Goal: Transaction & Acquisition: Book appointment/travel/reservation

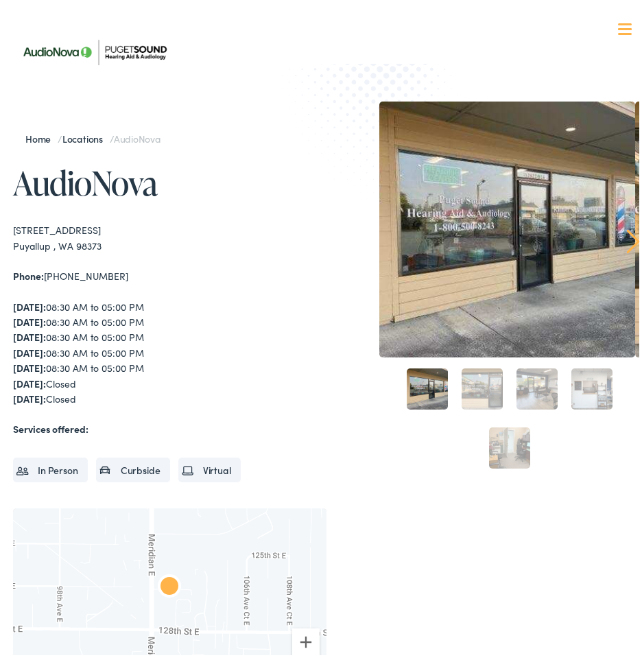
drag, startPoint x: 147, startPoint y: 226, endPoint x: 8, endPoint y: 228, distance: 139.2
click at [8, 228] on div "Home / Locations / AudioNova AudioNova ← Move left → Move right ↑ Move up ↓ Mov…" at bounding box center [326, 485] width 652 height 875
copy div "[STREET_ADDRESS]"
drag, startPoint x: 129, startPoint y: 267, endPoint x: 47, endPoint y: 269, distance: 81.6
click at [47, 269] on div "Phone: [PHONE_NUMBER]" at bounding box center [169, 270] width 313 height 15
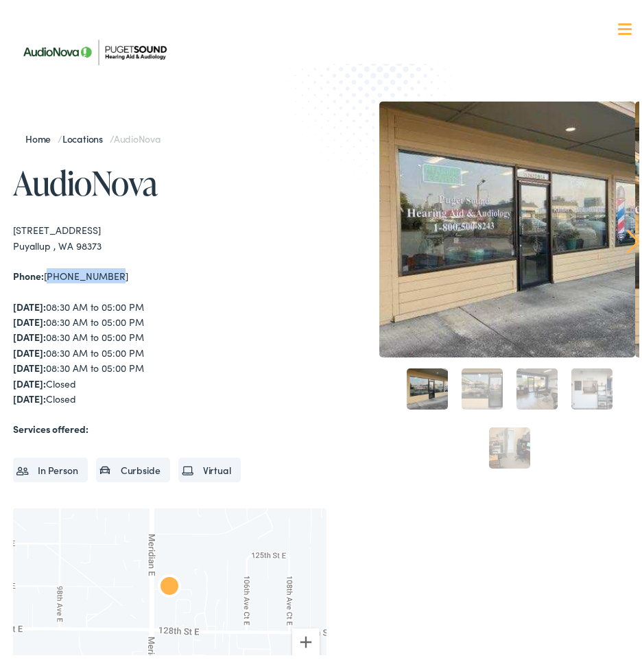
copy div "[PHONE_NUMBER]"
click at [322, 246] on div "Home / Locations / AudioNova AudioNova ← Move left → Move right ↑ Move up ↓ Mov…" at bounding box center [326, 485] width 626 height 779
click at [221, 197] on div "Home / Locations / AudioNova AudioNova ← Move left → Move right ↑ Move up ↓ Mov…" at bounding box center [169, 496] width 313 height 758
click at [466, 374] on link "2" at bounding box center [481, 383] width 41 height 41
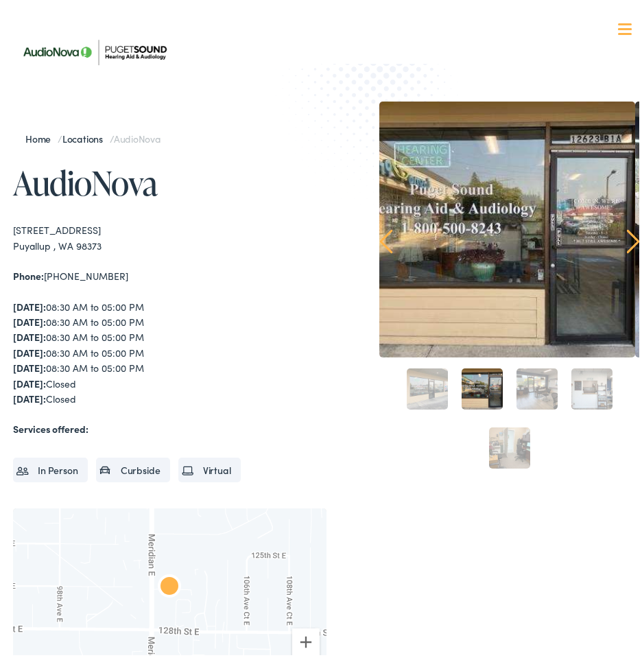
click at [519, 393] on link "3" at bounding box center [536, 383] width 41 height 41
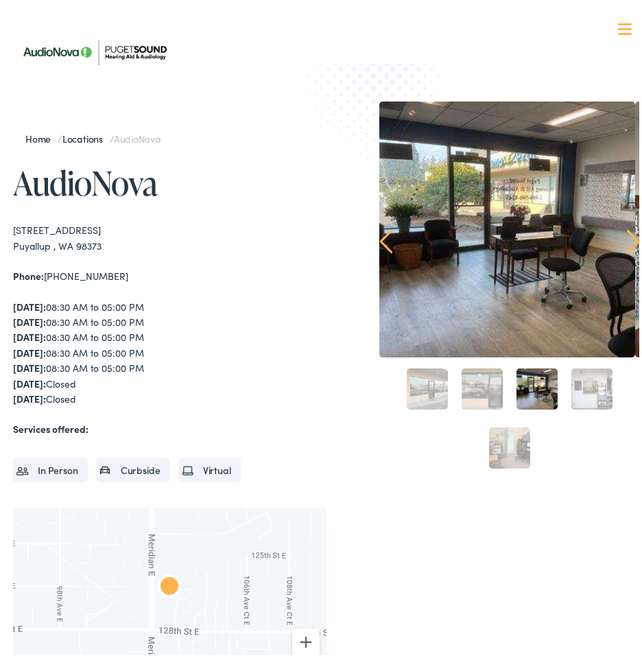
click at [571, 392] on link "4" at bounding box center [591, 383] width 41 height 41
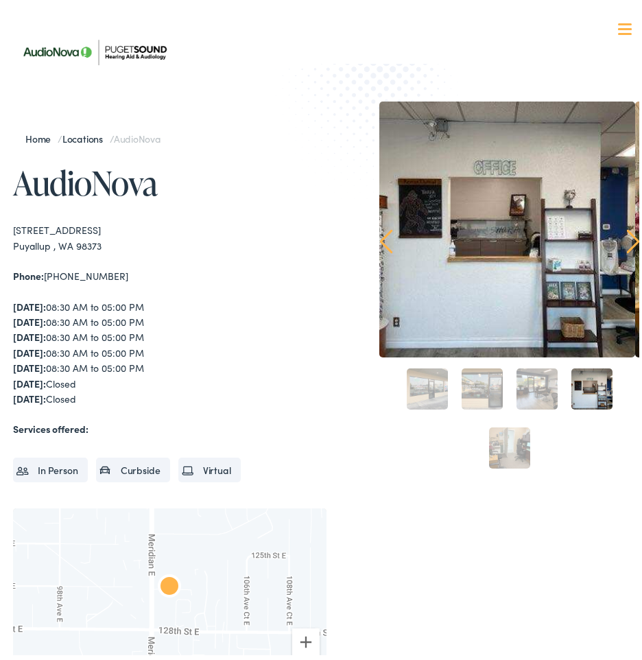
click at [514, 448] on link "5" at bounding box center [509, 442] width 41 height 41
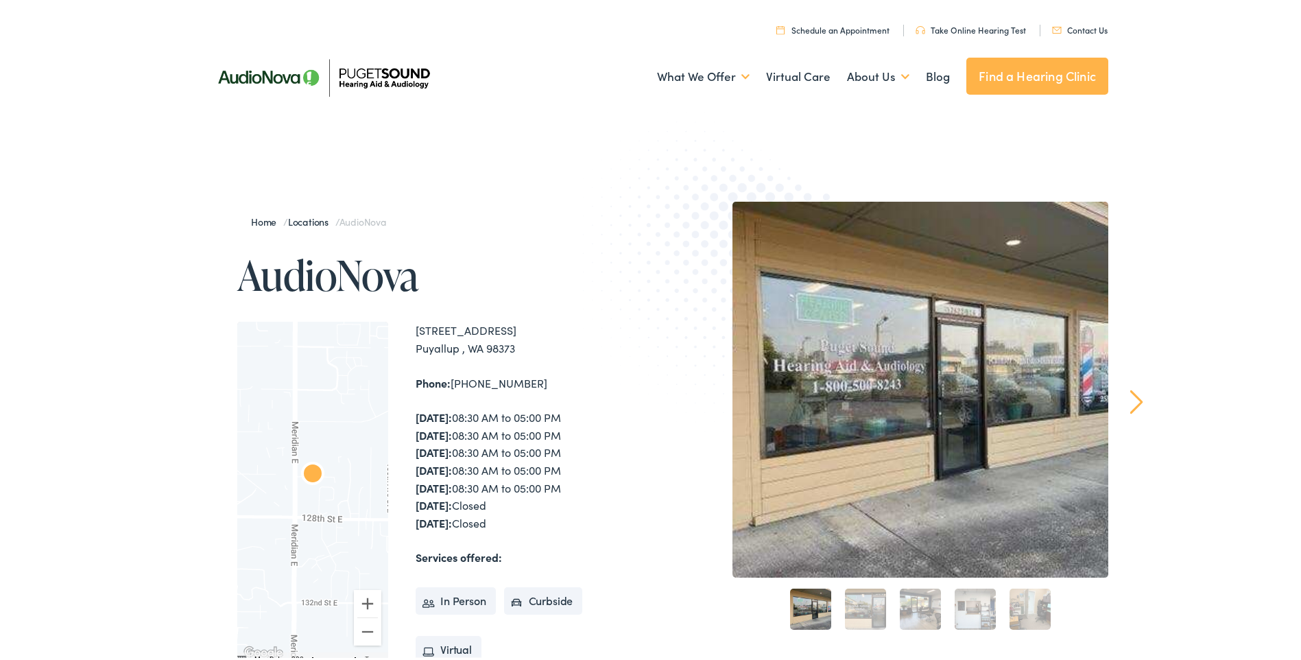
click at [1096, 28] on link "Contact Us" at bounding box center [1080, 27] width 56 height 12
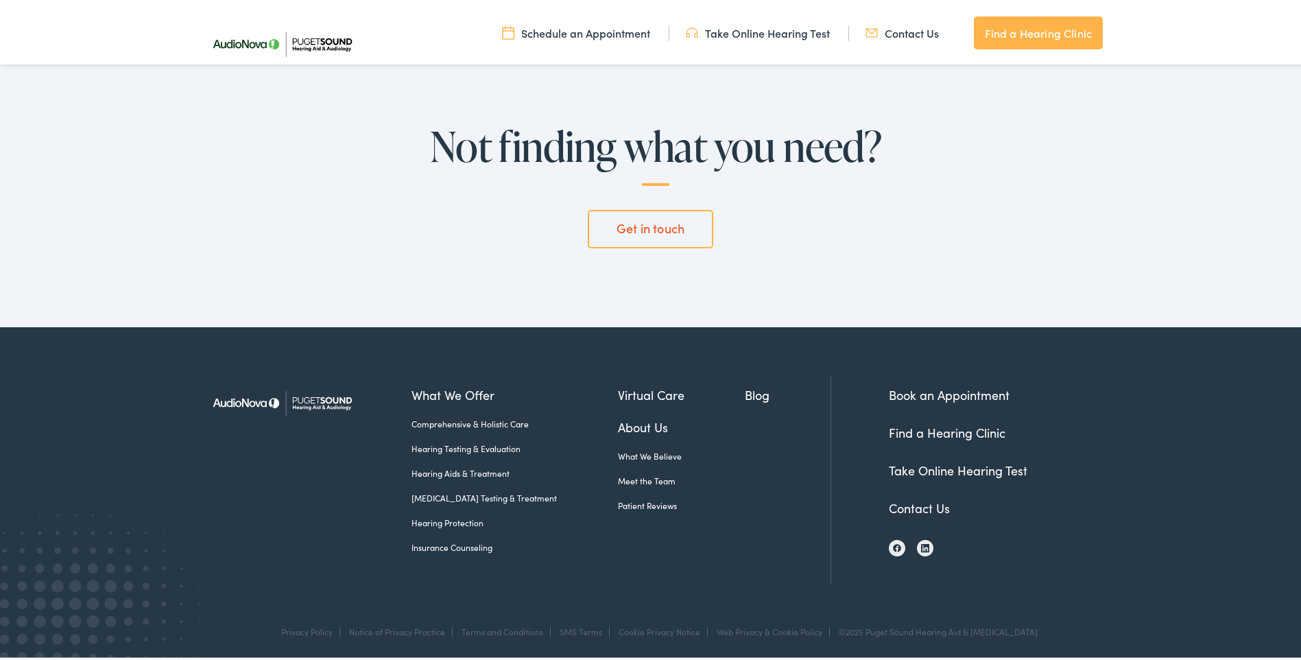
scroll to position [3517, 0]
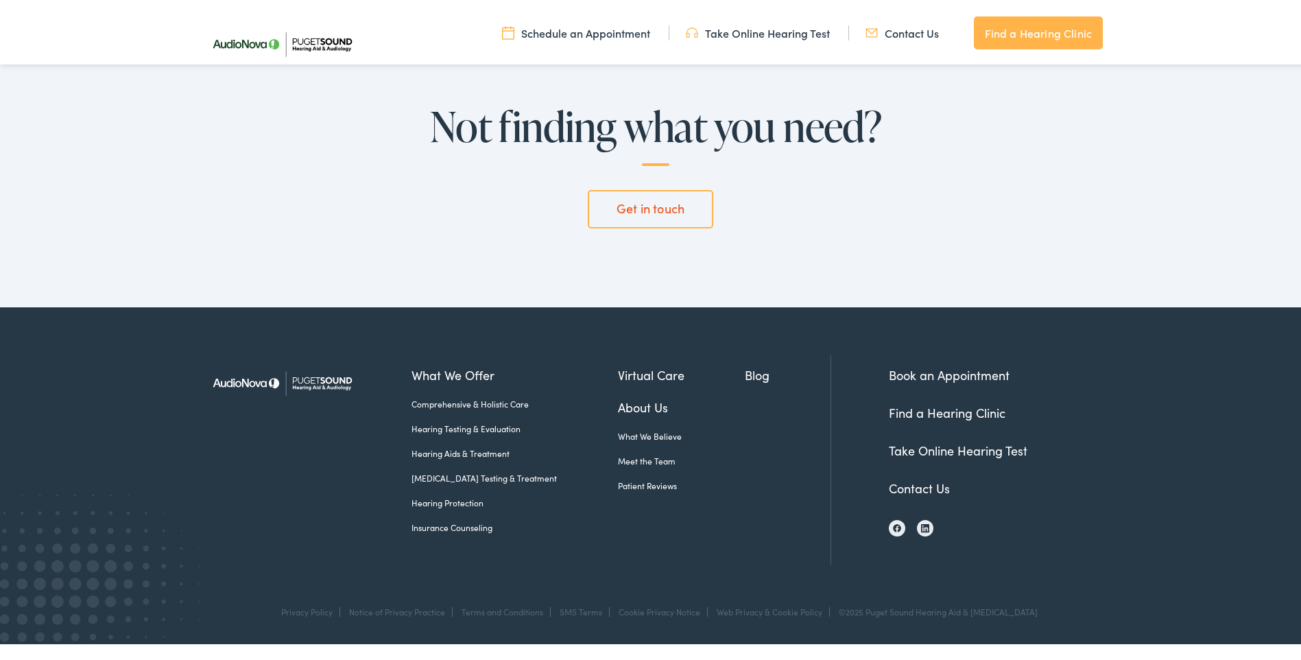
click at [960, 380] on link "Book an Appointment" at bounding box center [949, 371] width 121 height 17
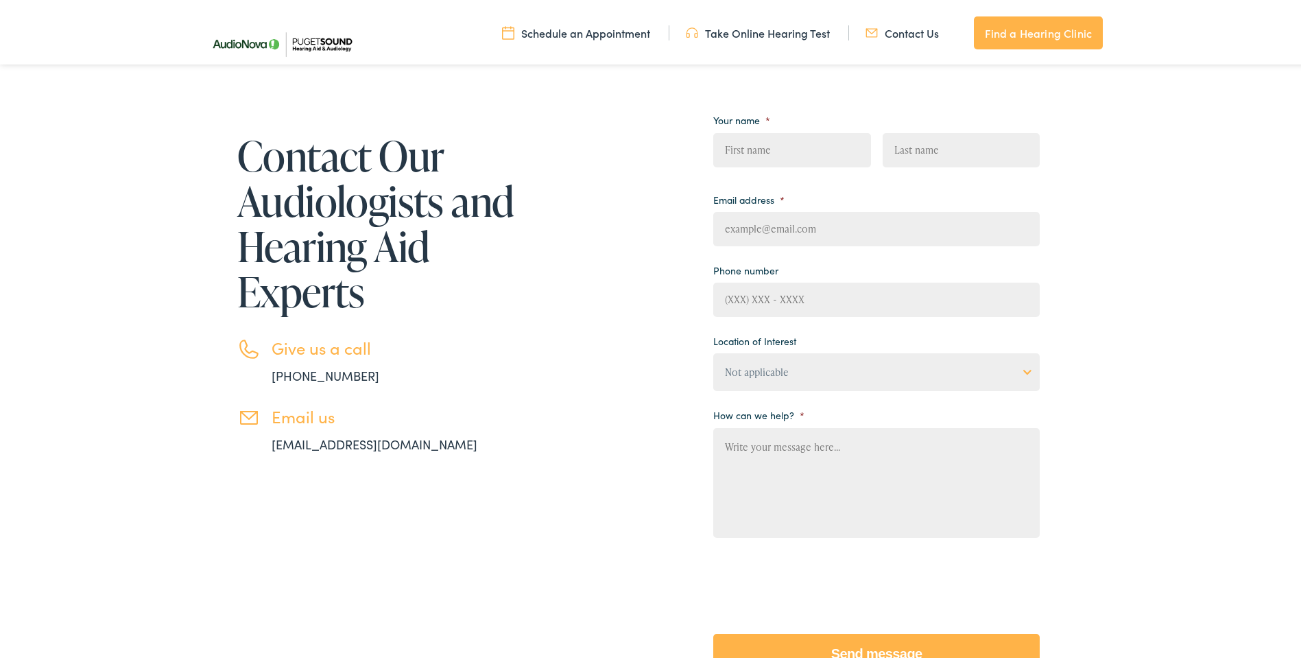
scroll to position [69, 0]
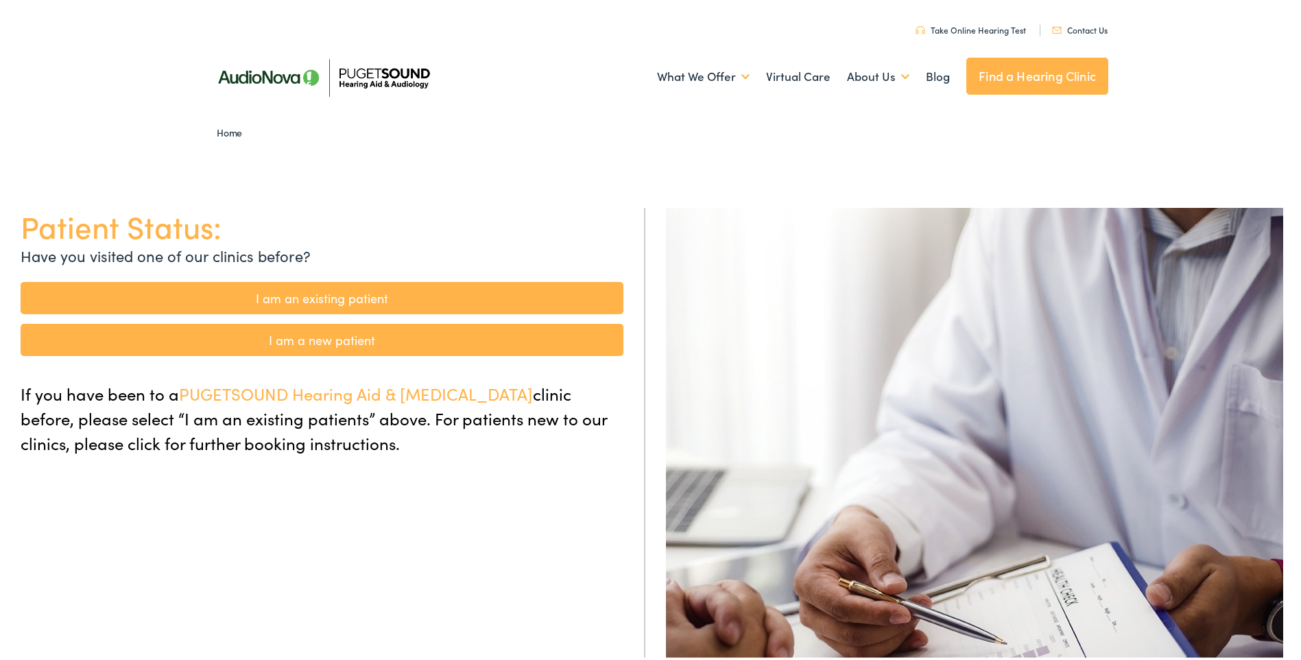
click at [385, 341] on link "I am a new patient" at bounding box center [322, 337] width 603 height 32
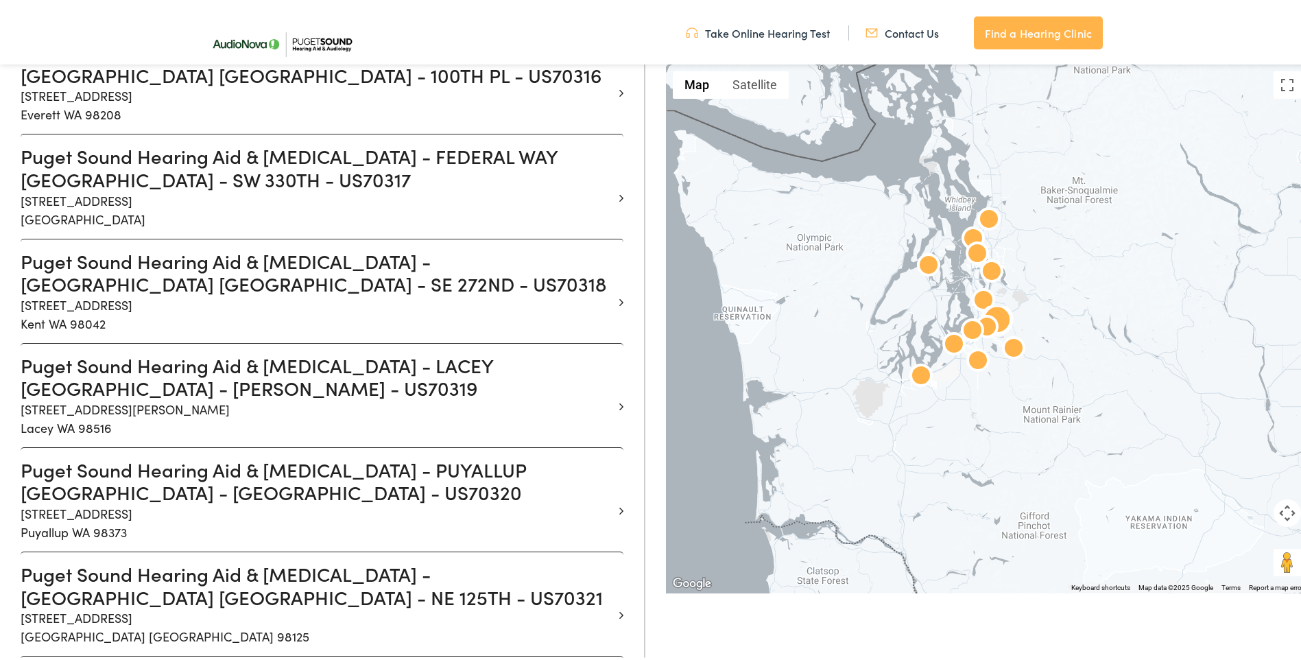
scroll to position [1029, 0]
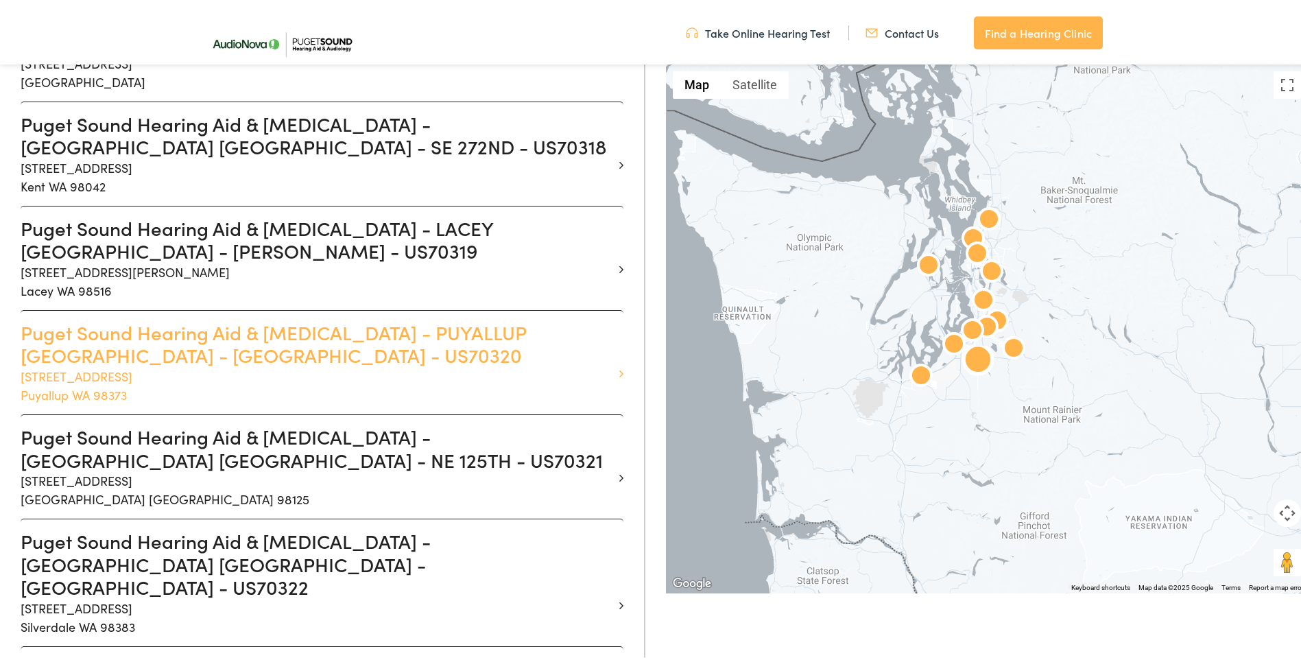
click at [543, 318] on h3 "Puget Sound Hearing Aid & Audiology - PUYALLUP WA - MERIDIAN - US70320" at bounding box center [317, 341] width 592 height 46
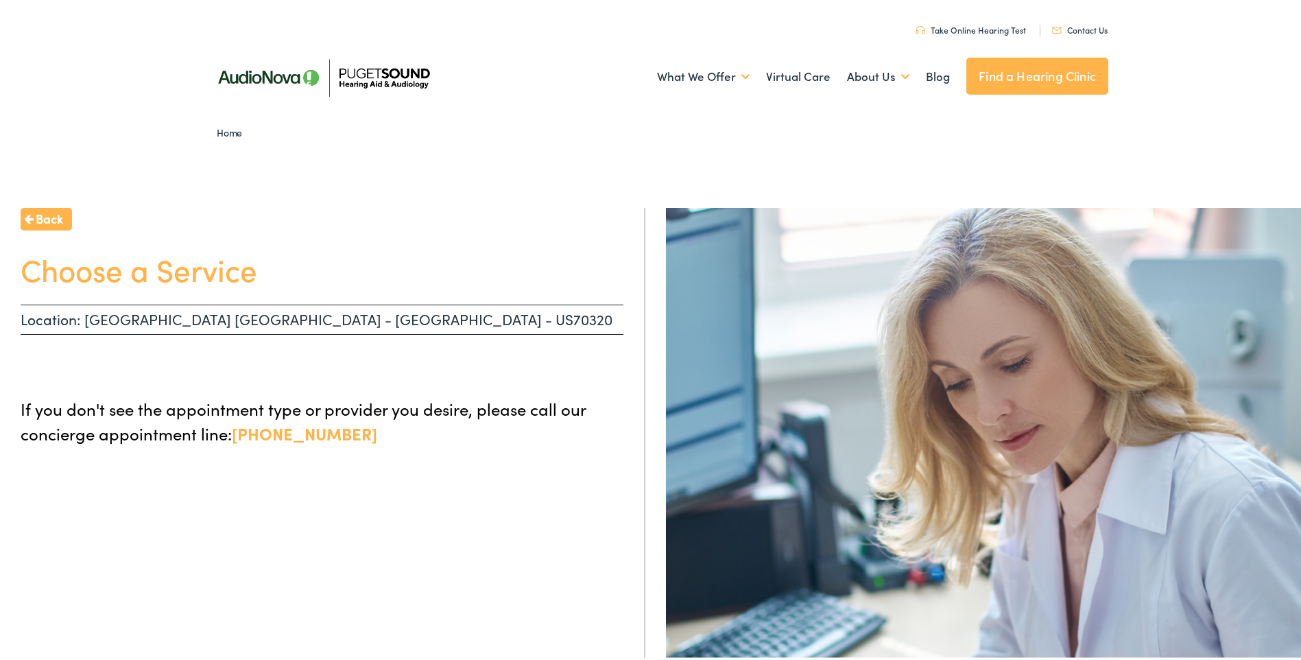
click at [273, 311] on p "Location: PUYALLUP WA - MERIDIAN - US70320" at bounding box center [322, 317] width 603 height 30
click at [211, 287] on div "Back Choose a Service Location: PUYALLUP WA - MERIDIAN - US70320 If you don't s…" at bounding box center [322, 535] width 645 height 660
click at [117, 315] on p "Location: PUYALLUP WA - MERIDIAN - US70320" at bounding box center [322, 317] width 603 height 30
click at [587, 256] on h1 "Choose a Service" at bounding box center [322, 266] width 603 height 36
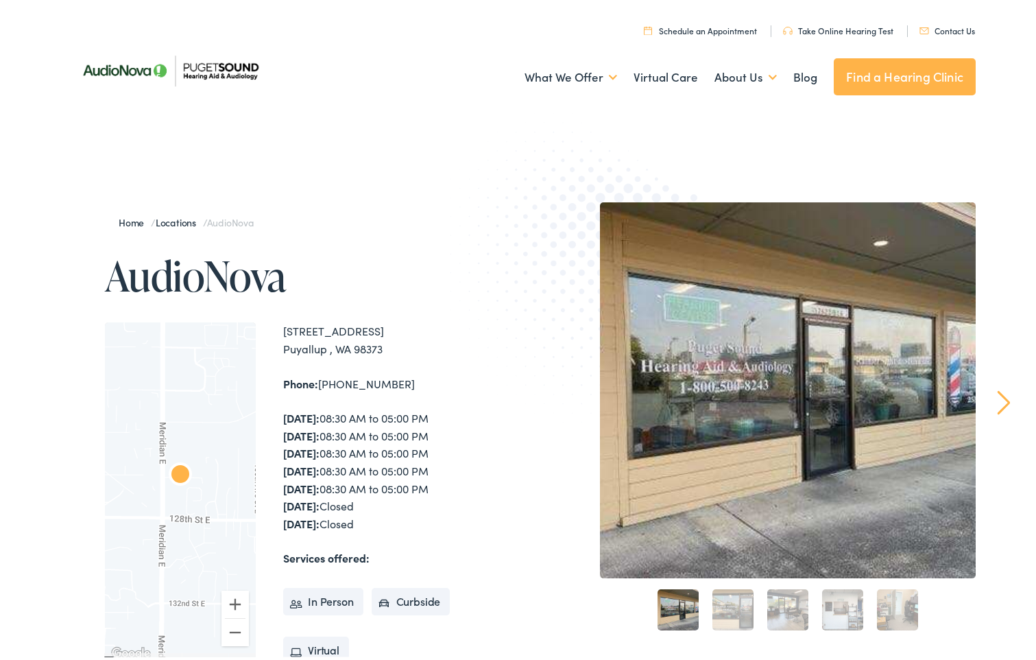
drag, startPoint x: 429, startPoint y: 326, endPoint x: 273, endPoint y: 332, distance: 155.7
click at [273, 332] on div "← Move left → Move right ↑ Move up ↓ Move down + Zoom in - Zoom out Home Jump l…" at bounding box center [314, 489] width 418 height 340
copy div "[STREET_ADDRESS]"
drag, startPoint x: 383, startPoint y: 346, endPoint x: 349, endPoint y: 347, distance: 34.3
click at [349, 347] on div "12623 Meridian Ave E #B1-A Puyallup , WA 98373" at bounding box center [403, 336] width 240 height 35
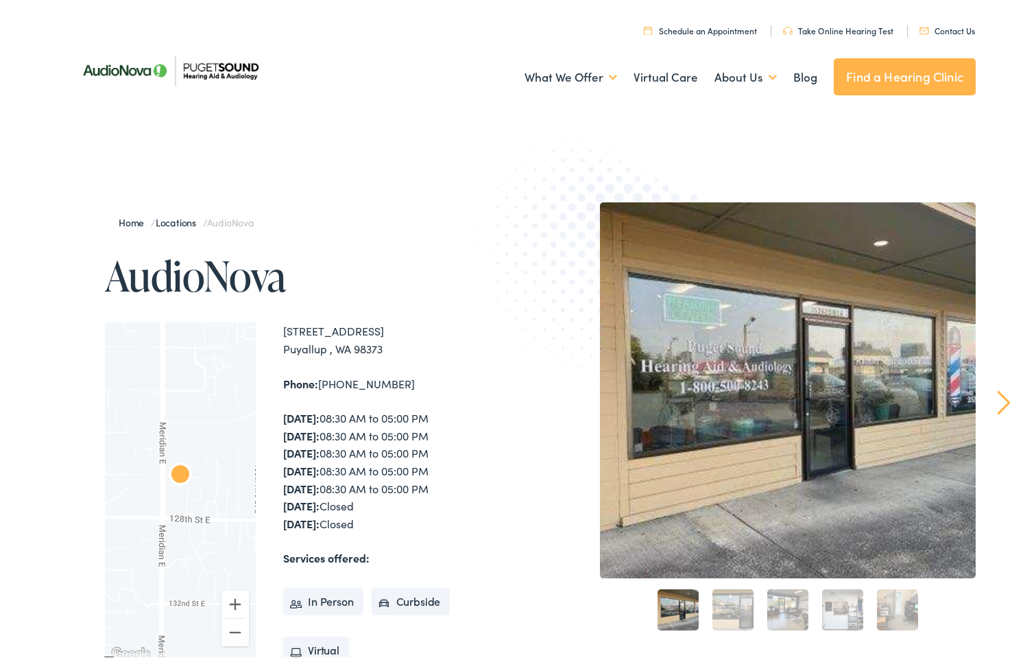
copy div "98373"
